Goal: Leave review/rating

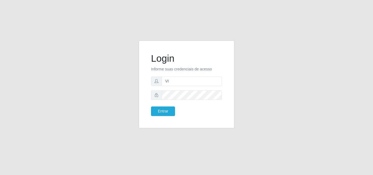
type input "vitoria@saullus"
click at [151, 106] on button "Entrar" at bounding box center [163, 111] width 24 height 10
click at [172, 105] on form "Login Informe suas credenciais de acesso vitoria@saullus Entrar" at bounding box center [186, 84] width 71 height 63
click at [172, 106] on button "Entrar" at bounding box center [163, 111] width 24 height 10
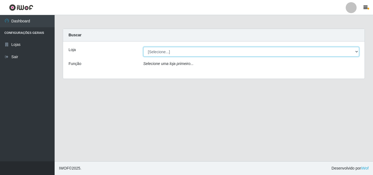
click at [202, 50] on select "[Selecione...] Saullus Supermercados" at bounding box center [251, 52] width 216 height 10
click at [198, 53] on select "[Selecione...] Saullus Supermercados" at bounding box center [251, 52] width 216 height 10
select select "423"
click at [143, 47] on select "[Selecione...] Saullus Supermercados" at bounding box center [251, 52] width 216 height 10
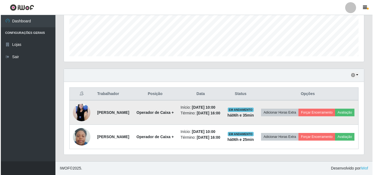
scroll to position [147, 0]
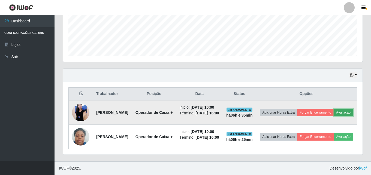
click at [334, 109] on button "Avaliação" at bounding box center [343, 113] width 19 height 8
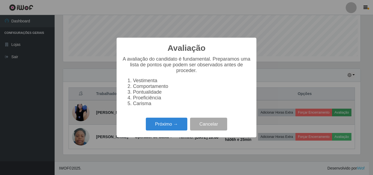
scroll to position [113, 297]
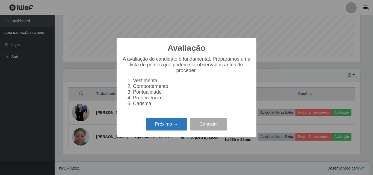
click at [161, 130] on button "Próximo →" at bounding box center [166, 124] width 41 height 13
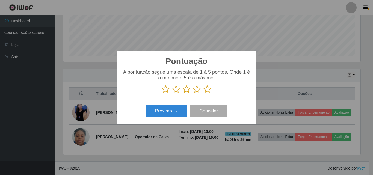
scroll to position [272633, 272449]
click at [207, 92] on icon at bounding box center [207, 89] width 8 height 8
click at [203, 93] on input "radio" at bounding box center [203, 93] width 0 height 0
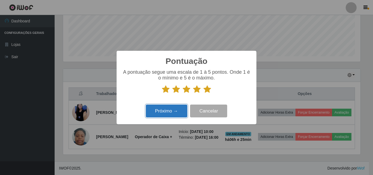
click at [180, 114] on button "Próximo →" at bounding box center [166, 110] width 41 height 13
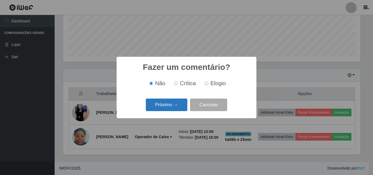
click at [174, 107] on button "Próximo →" at bounding box center [166, 104] width 41 height 13
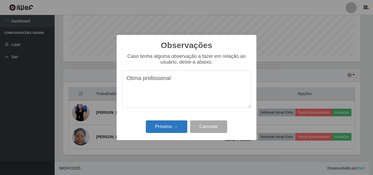
type textarea "Otima profissional"
click at [173, 127] on button "Próximo →" at bounding box center [166, 126] width 41 height 13
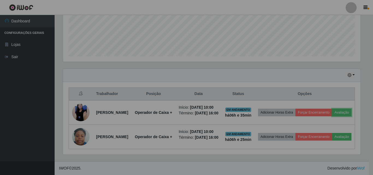
scroll to position [113, 300]
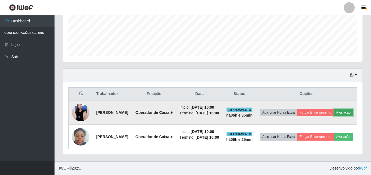
click at [334, 109] on button "Avaliação" at bounding box center [343, 113] width 19 height 8
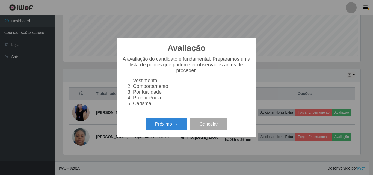
scroll to position [113, 297]
click at [171, 128] on button "Próximo →" at bounding box center [166, 124] width 41 height 13
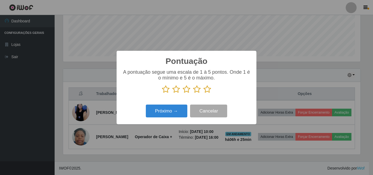
scroll to position [272633, 272449]
click at [206, 93] on icon at bounding box center [207, 89] width 8 height 8
click at [203, 93] on input "radio" at bounding box center [203, 93] width 0 height 0
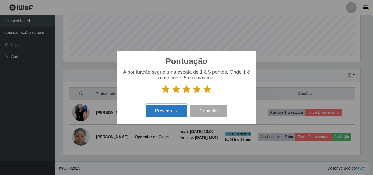
click at [179, 112] on button "Próximo →" at bounding box center [166, 110] width 41 height 13
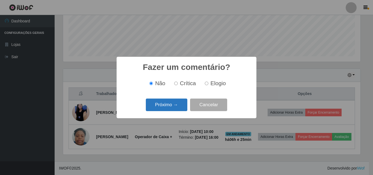
click at [184, 104] on button "Próximo →" at bounding box center [166, 104] width 41 height 13
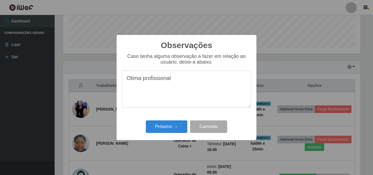
type textarea "Otima profissional"
click at [194, 32] on div "Observações × Caso tenha alguma observação a fazer em relação ao usuário, deixe…" at bounding box center [186, 87] width 373 height 175
click at [160, 126] on button "Próximo →" at bounding box center [166, 126] width 41 height 13
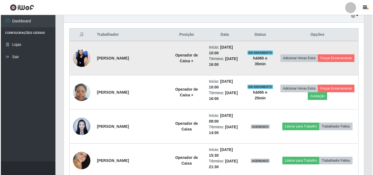
scroll to position [202, 0]
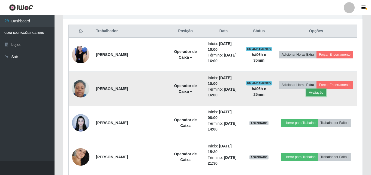
click at [315, 95] on button "Avaliação" at bounding box center [316, 93] width 19 height 8
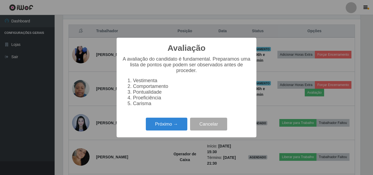
scroll to position [113, 297]
click at [150, 122] on button "Próximo →" at bounding box center [166, 124] width 41 height 13
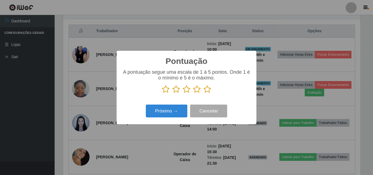
scroll to position [272633, 272449]
click at [206, 90] on icon at bounding box center [207, 89] width 8 height 8
click at [203, 93] on input "radio" at bounding box center [203, 93] width 0 height 0
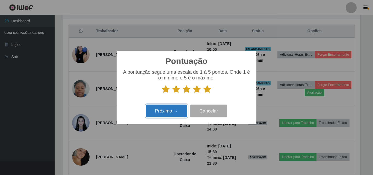
click at [170, 114] on button "Próximo →" at bounding box center [166, 110] width 41 height 13
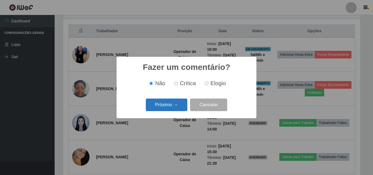
click at [176, 104] on button "Próximo →" at bounding box center [166, 104] width 41 height 13
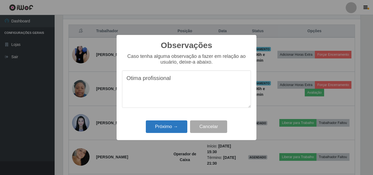
type textarea "Otima profissional"
click at [162, 124] on button "Próximo →" at bounding box center [166, 126] width 41 height 13
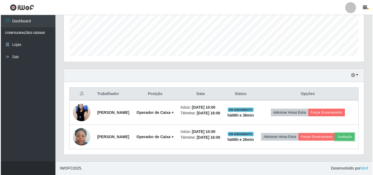
scroll to position [147, 0]
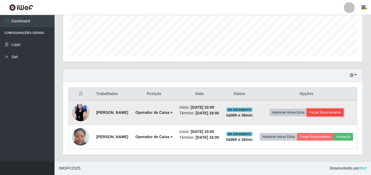
click at [319, 109] on button "Forçar Encerramento" at bounding box center [325, 113] width 37 height 8
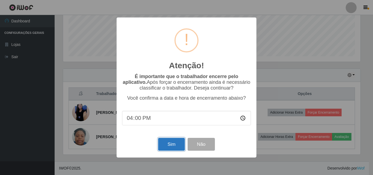
click at [167, 146] on button "Sim" at bounding box center [171, 144] width 26 height 13
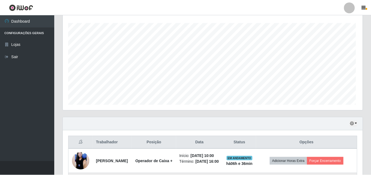
scroll to position [0, 0]
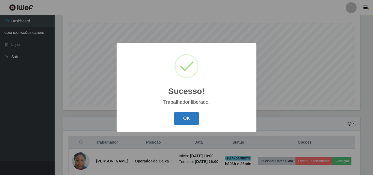
click at [186, 113] on button "OK" at bounding box center [186, 118] width 25 height 13
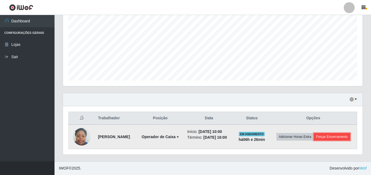
click at [329, 136] on button "Forçar Encerramento" at bounding box center [332, 137] width 37 height 8
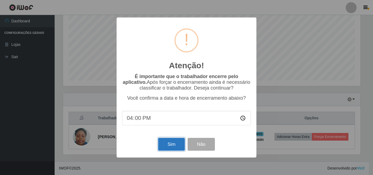
click at [179, 147] on button "Sim" at bounding box center [171, 144] width 26 height 13
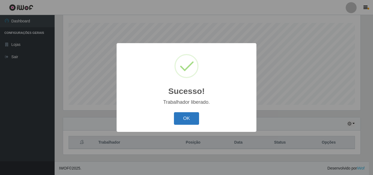
click at [194, 119] on button "OK" at bounding box center [186, 118] width 25 height 13
